Goal: Obtain resource: Obtain resource

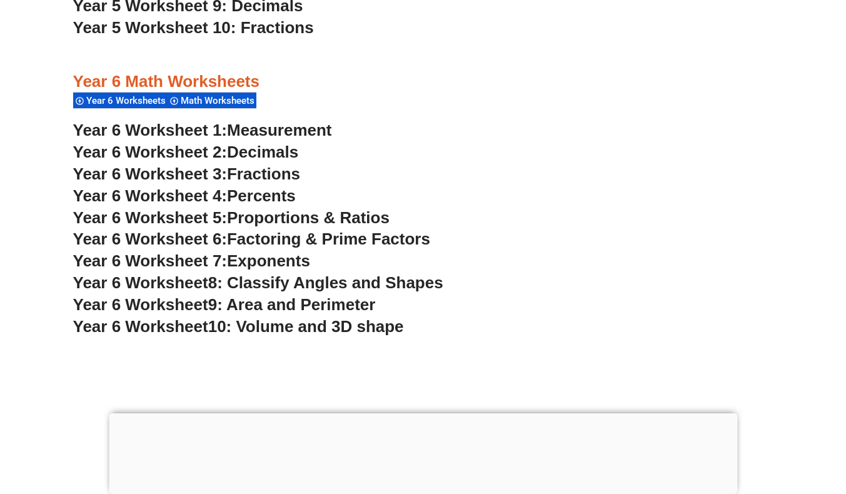
scroll to position [2609, 0]
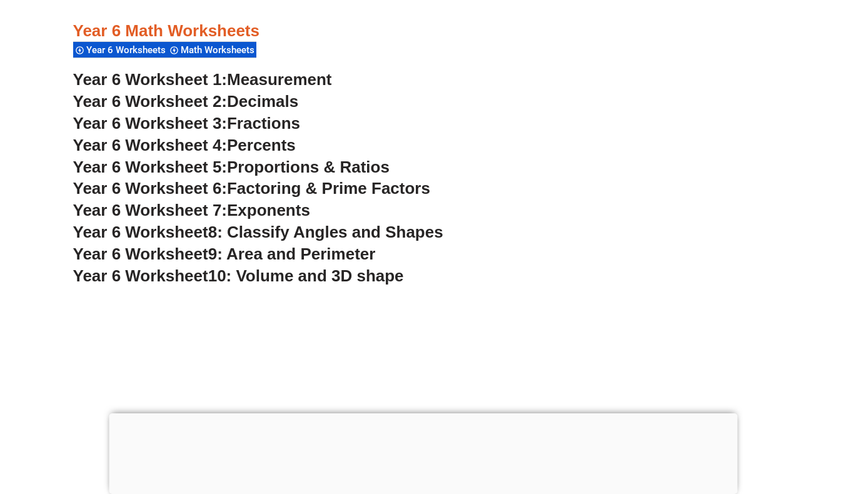
scroll to position [2663, 0]
click at [277, 145] on span "Percents" at bounding box center [261, 145] width 69 height 19
click at [322, 164] on span "Proportions & Ratios" at bounding box center [308, 167] width 163 height 19
click at [303, 73] on span "Measurement" at bounding box center [279, 80] width 105 height 19
click at [413, 238] on span "8: Classify Angles and Shapes" at bounding box center [325, 232] width 235 height 19
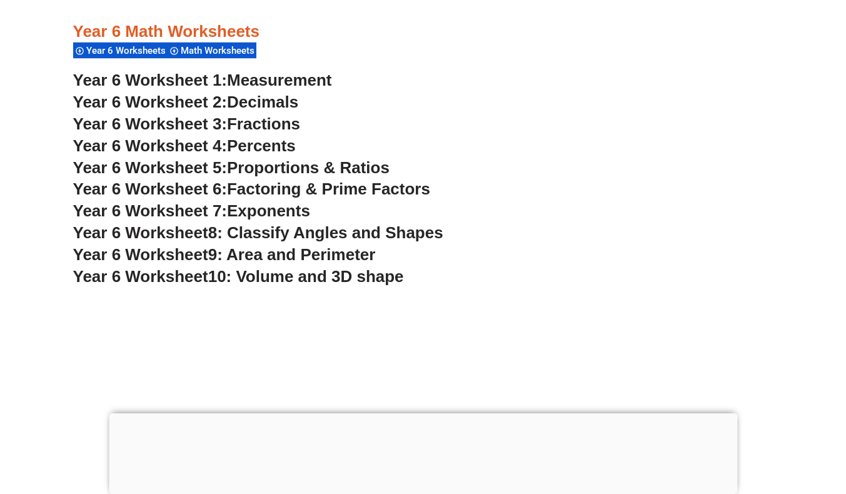
click at [366, 278] on span "10: Volume and 3D shape" at bounding box center [306, 276] width 196 height 19
click at [288, 209] on span "Exponents" at bounding box center [268, 210] width 83 height 19
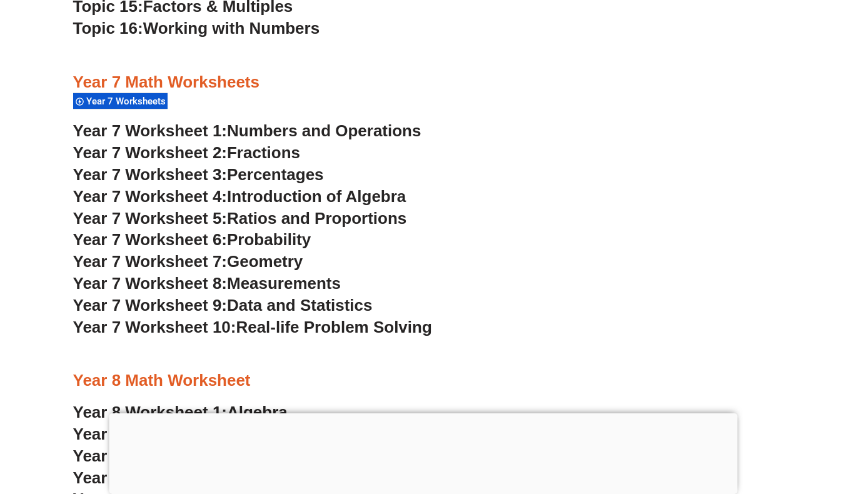
scroll to position [3516, 0]
